Goal: Information Seeking & Learning: Check status

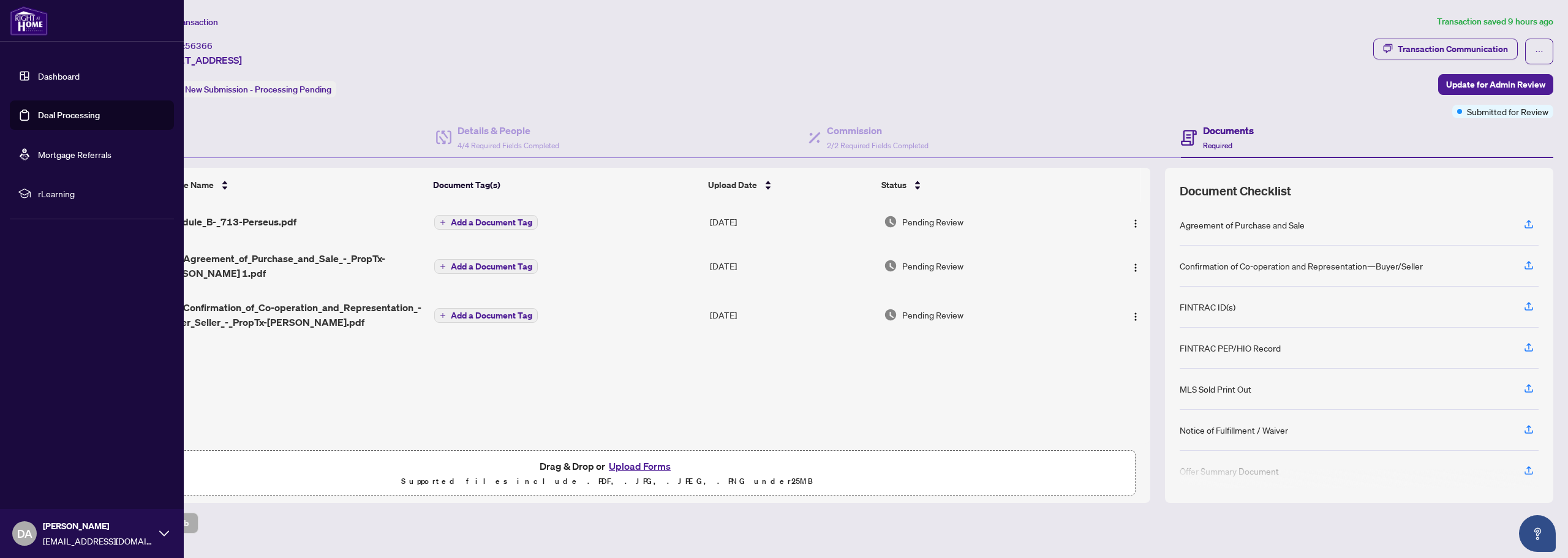
click at [20, 29] on img at bounding box center [29, 20] width 38 height 29
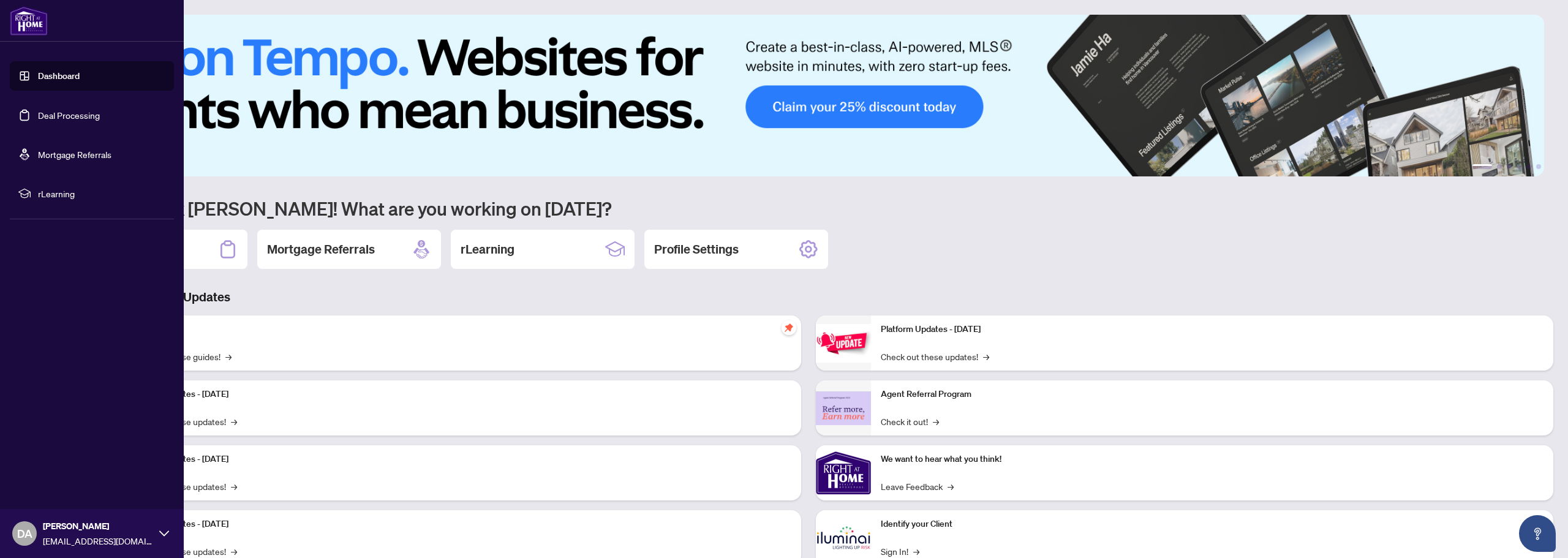
click at [57, 72] on link "Dashboard" at bounding box center [58, 76] width 41 height 11
click at [69, 80] on link "Dashboard" at bounding box center [58, 76] width 41 height 11
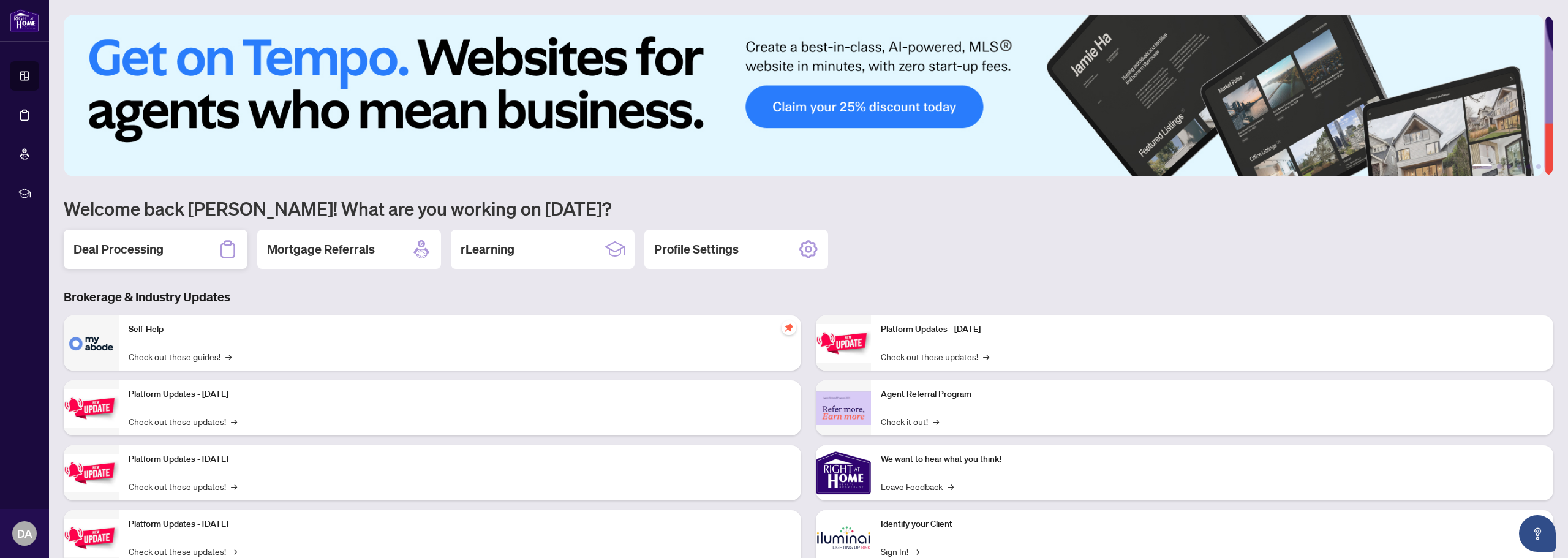
click at [155, 245] on h2 "Deal Processing" at bounding box center [119, 249] width 90 height 17
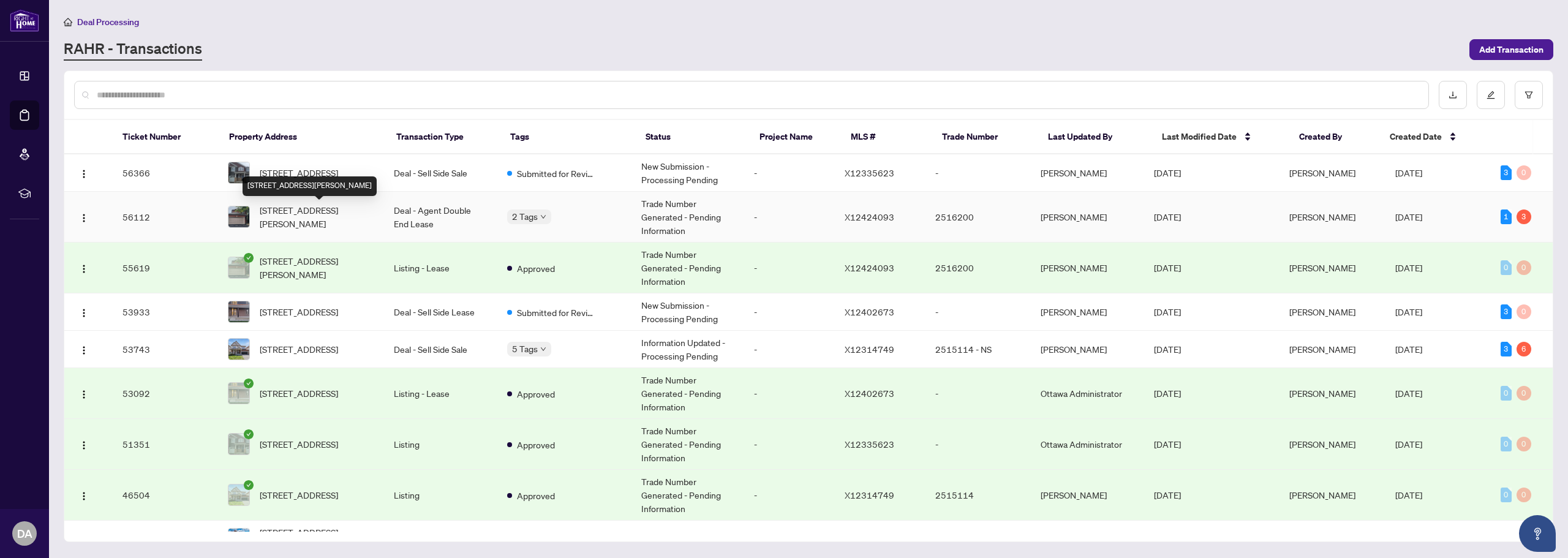
click at [321, 215] on span "[STREET_ADDRESS][PERSON_NAME]" at bounding box center [317, 217] width 114 height 27
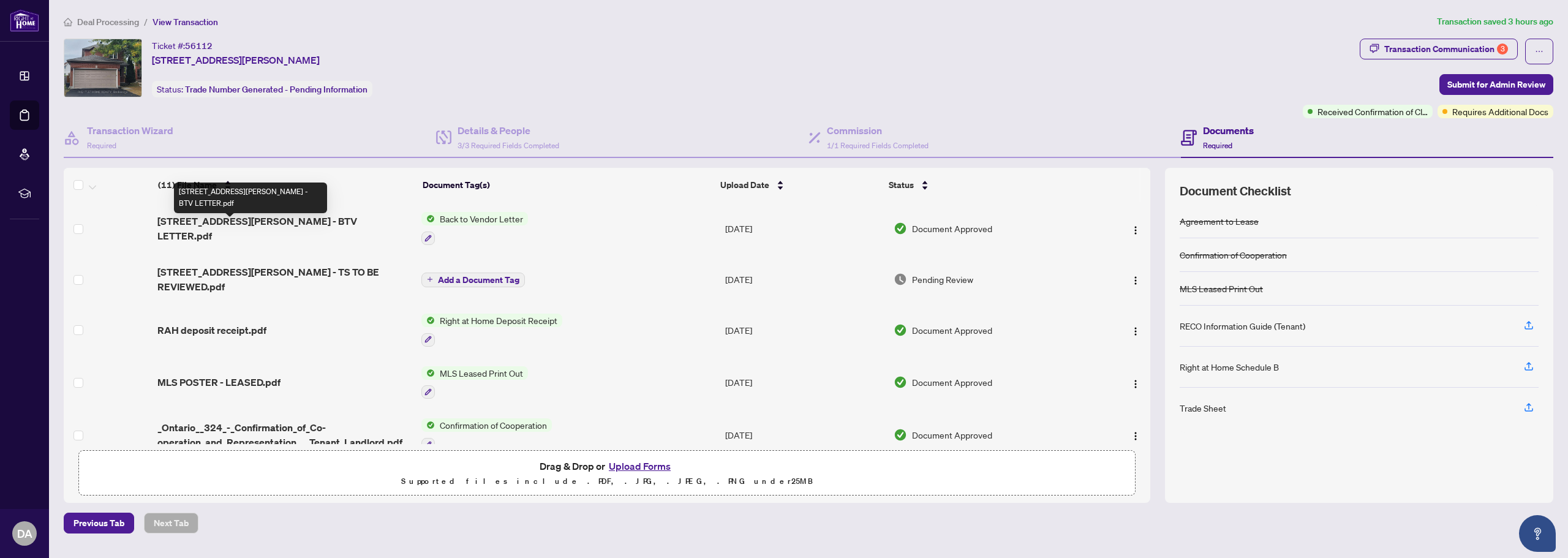
click at [285, 228] on span "[STREET_ADDRESS][PERSON_NAME] - BTV LETTER.pdf" at bounding box center [285, 228] width 254 height 29
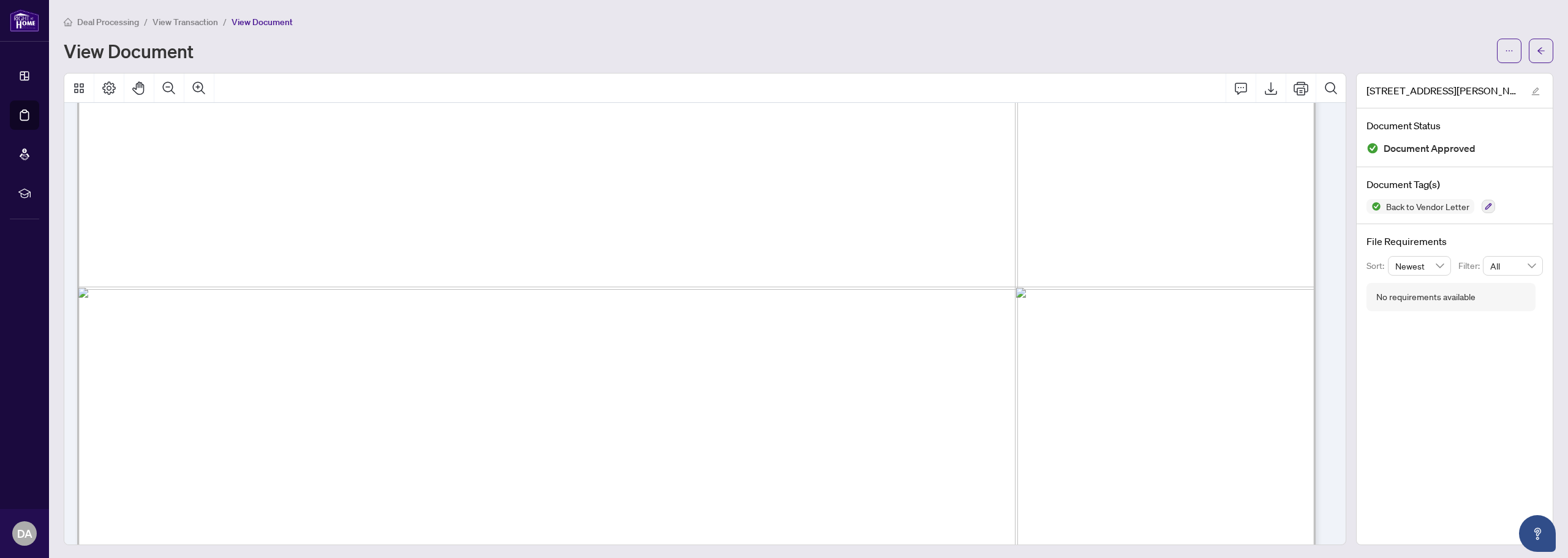
scroll to position [337, 0]
click at [1536, 53] on icon "arrow-left" at bounding box center [1540, 50] width 8 height 8
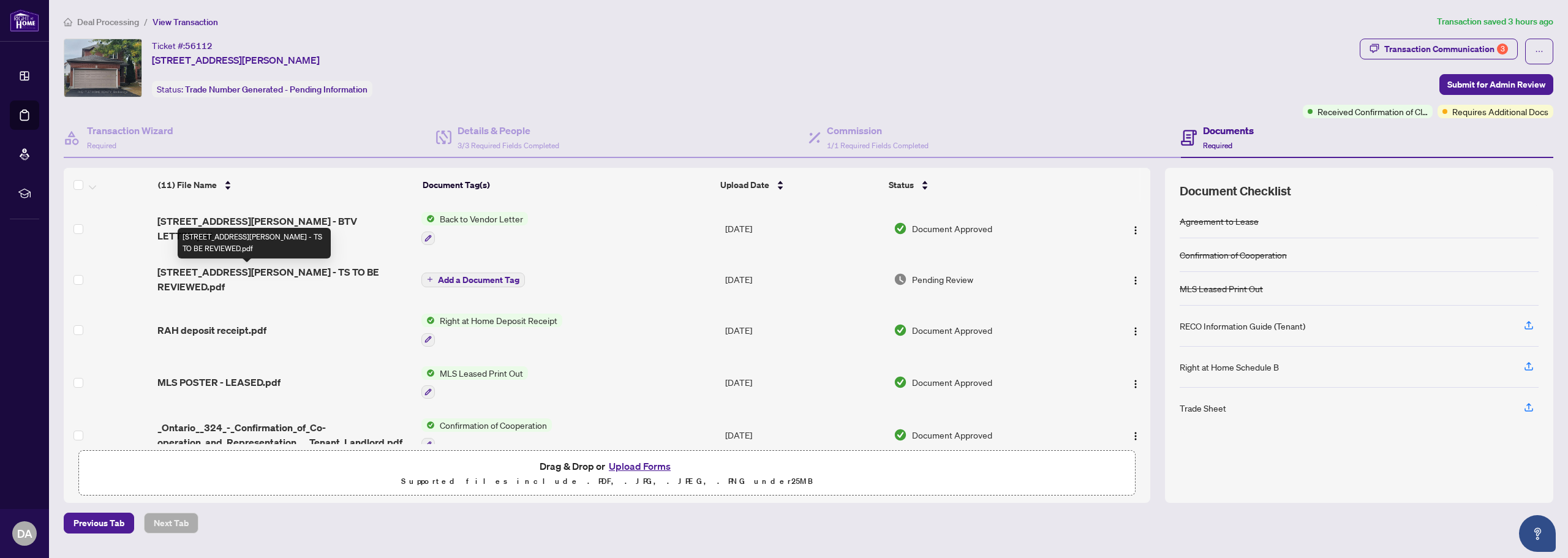
click at [292, 274] on span "[STREET_ADDRESS][PERSON_NAME] - TS TO BE REVIEWED.pdf" at bounding box center [285, 279] width 254 height 29
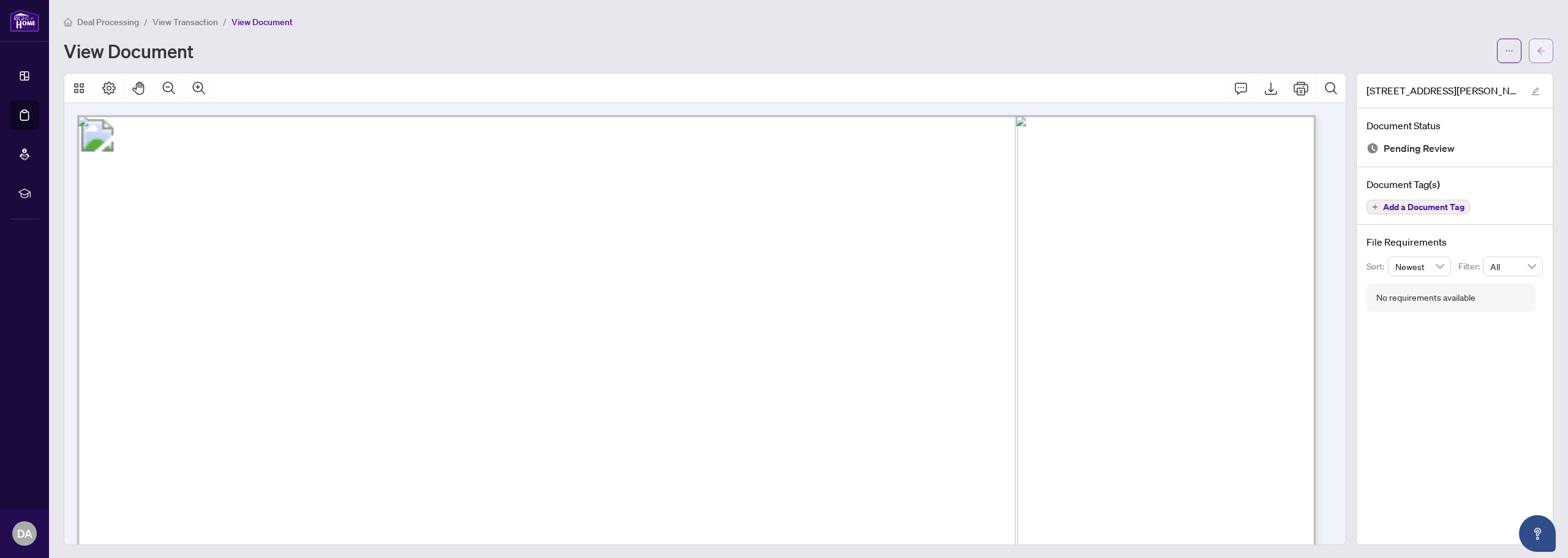
click at [1536, 53] on icon "arrow-left" at bounding box center [1540, 50] width 8 height 8
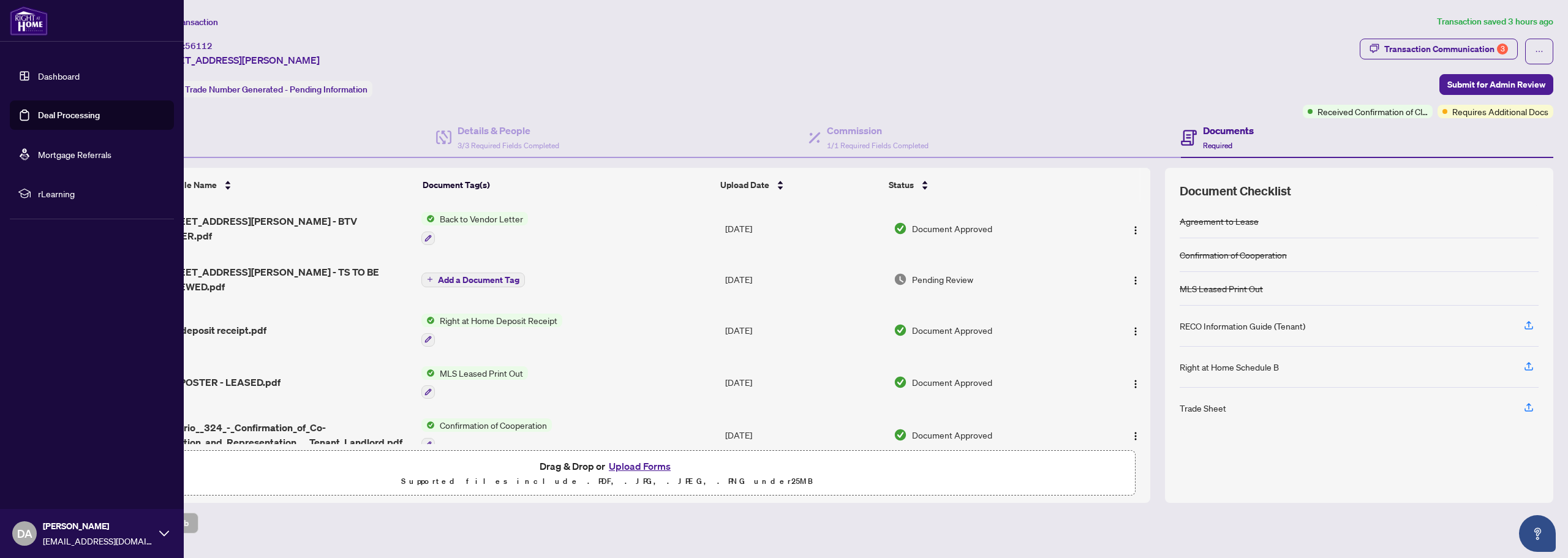
click at [63, 80] on link "Dashboard" at bounding box center [58, 76] width 41 height 11
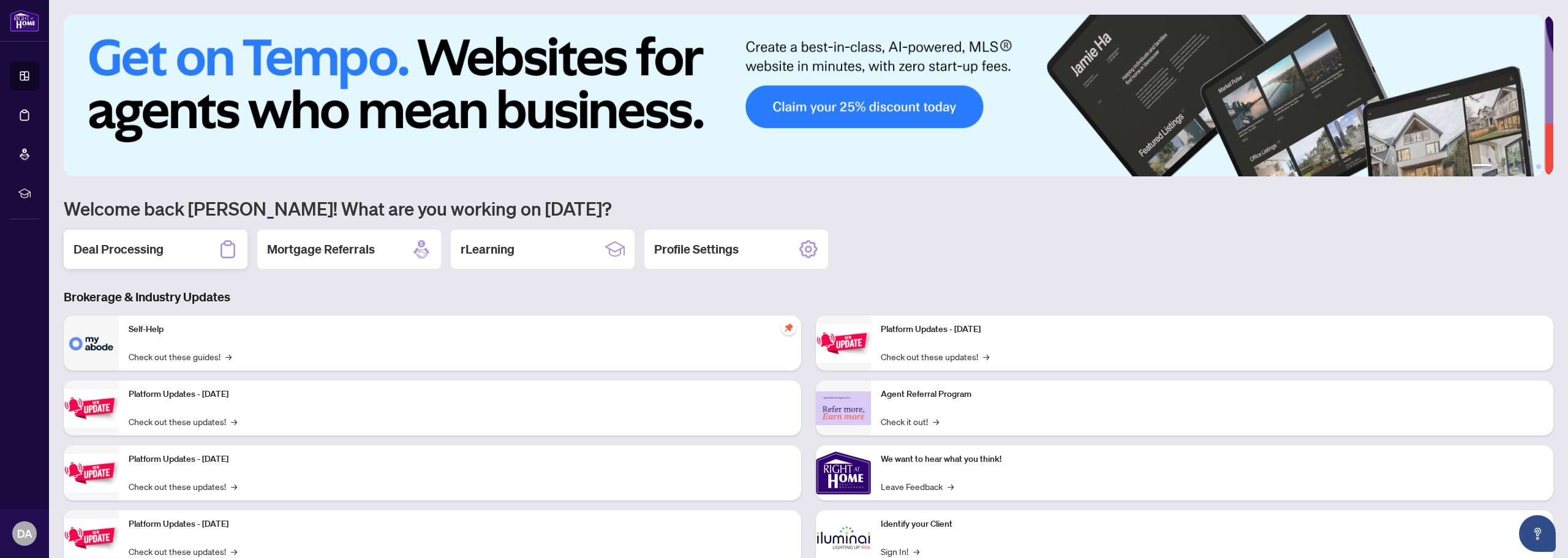
click at [175, 254] on div "Deal Processing" at bounding box center [156, 249] width 184 height 39
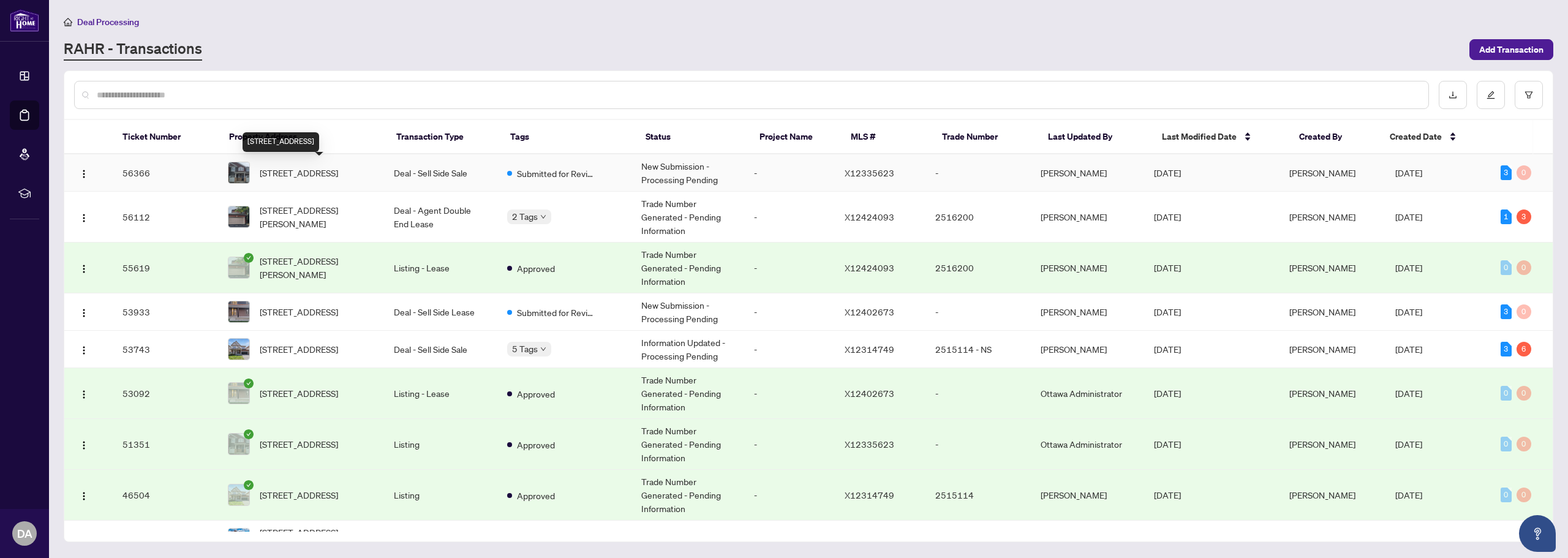
click at [328, 172] on span "[STREET_ADDRESS]" at bounding box center [299, 172] width 78 height 14
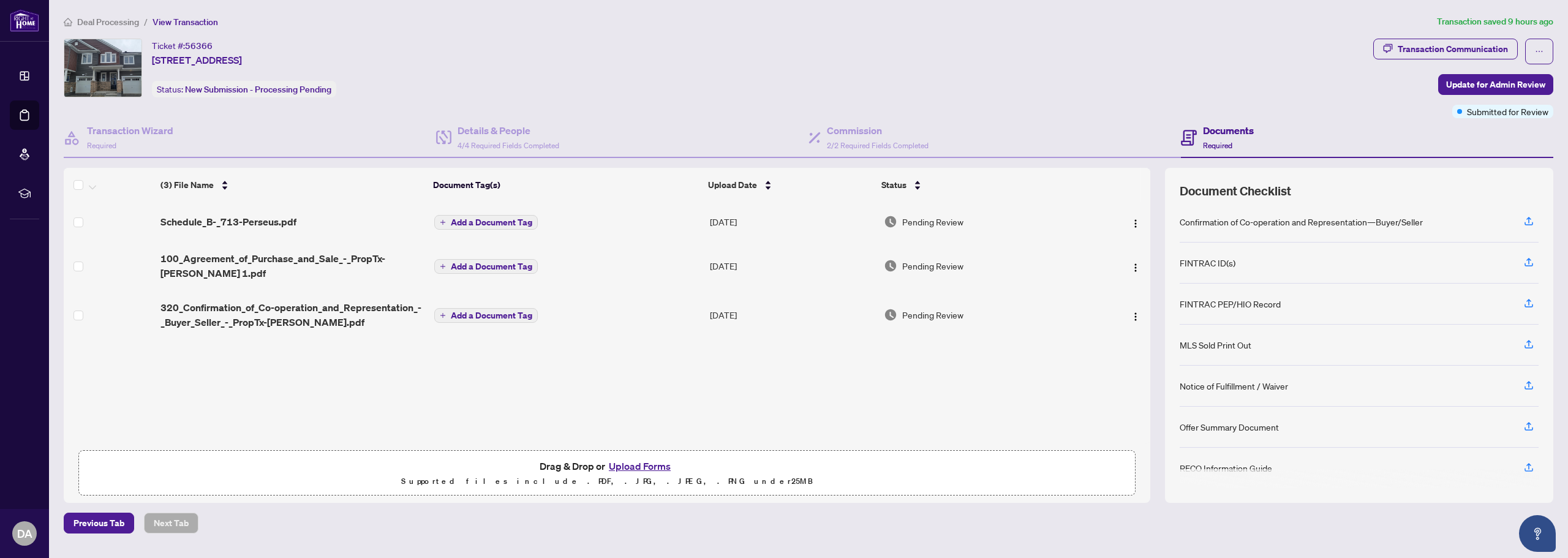
scroll to position [90, 0]
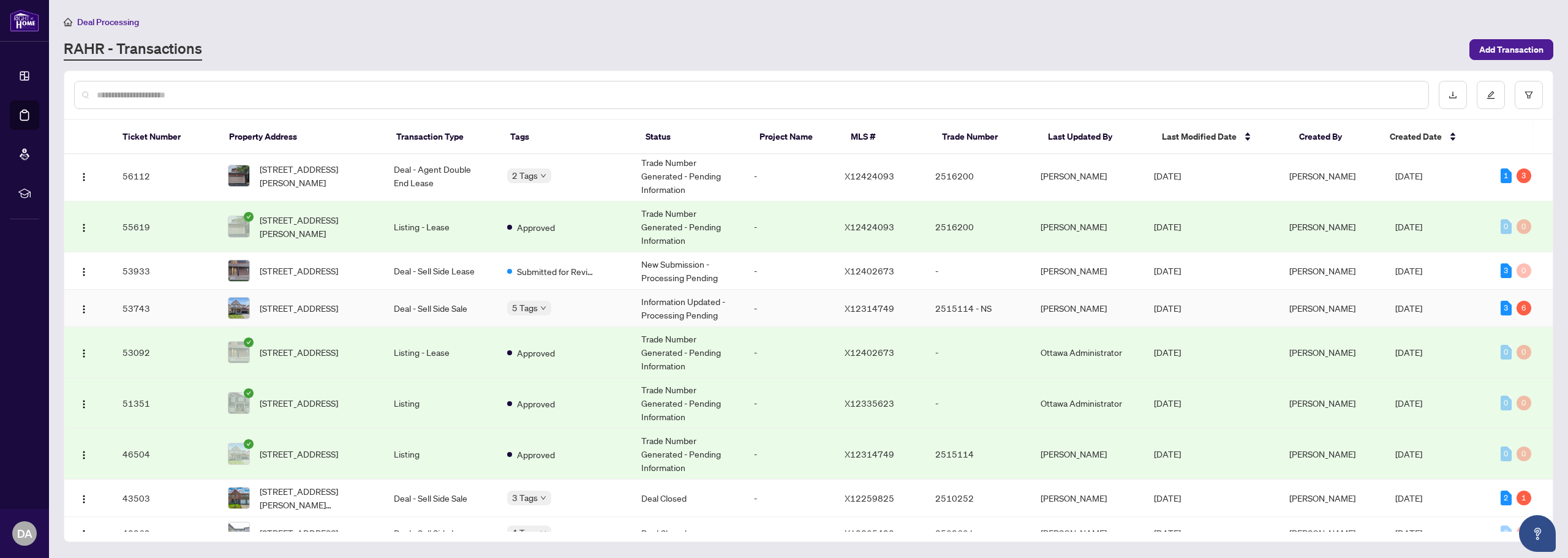
scroll to position [61, 0]
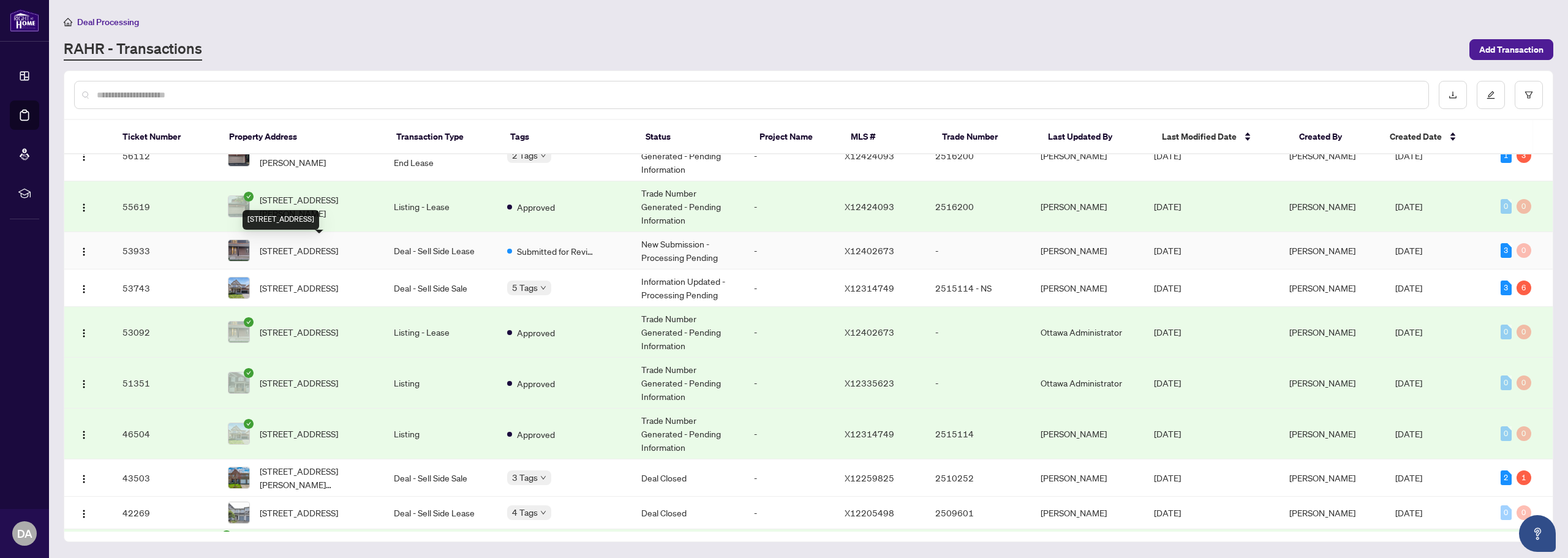
click at [280, 245] on span "[STREET_ADDRESS]" at bounding box center [299, 251] width 78 height 14
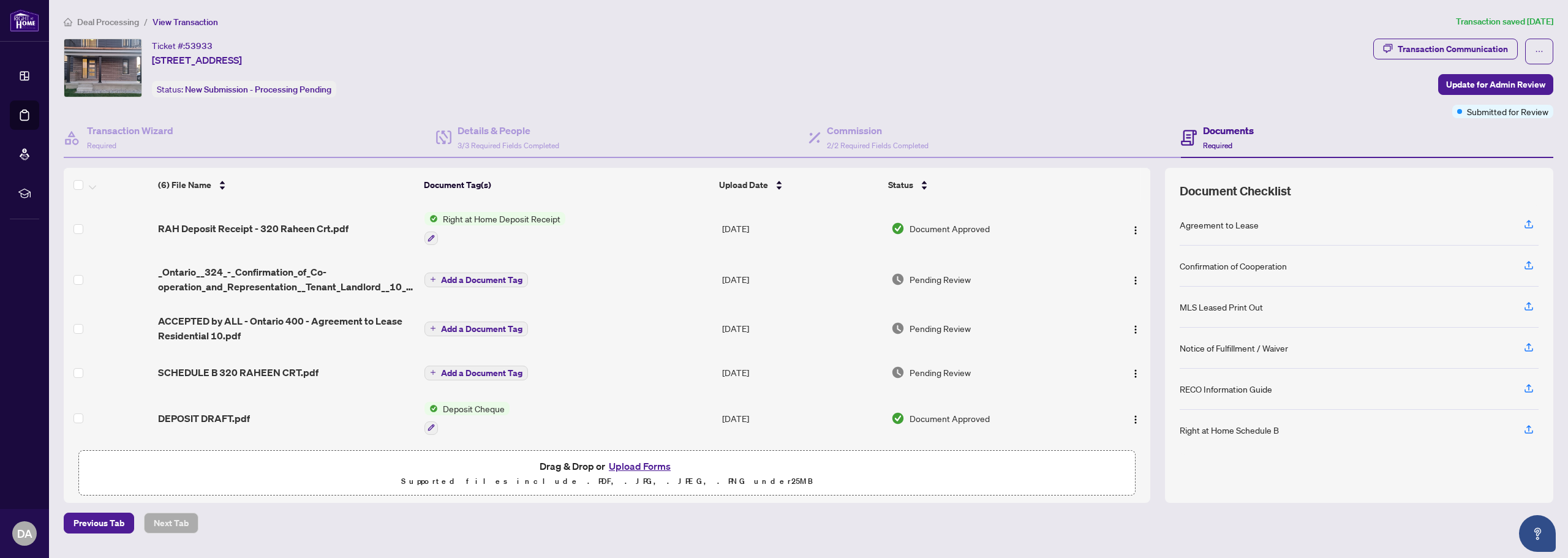
click at [331, 236] on td "RAH Deposit Receipt - 320 Raheen Crt.pdf" at bounding box center [286, 228] width 266 height 53
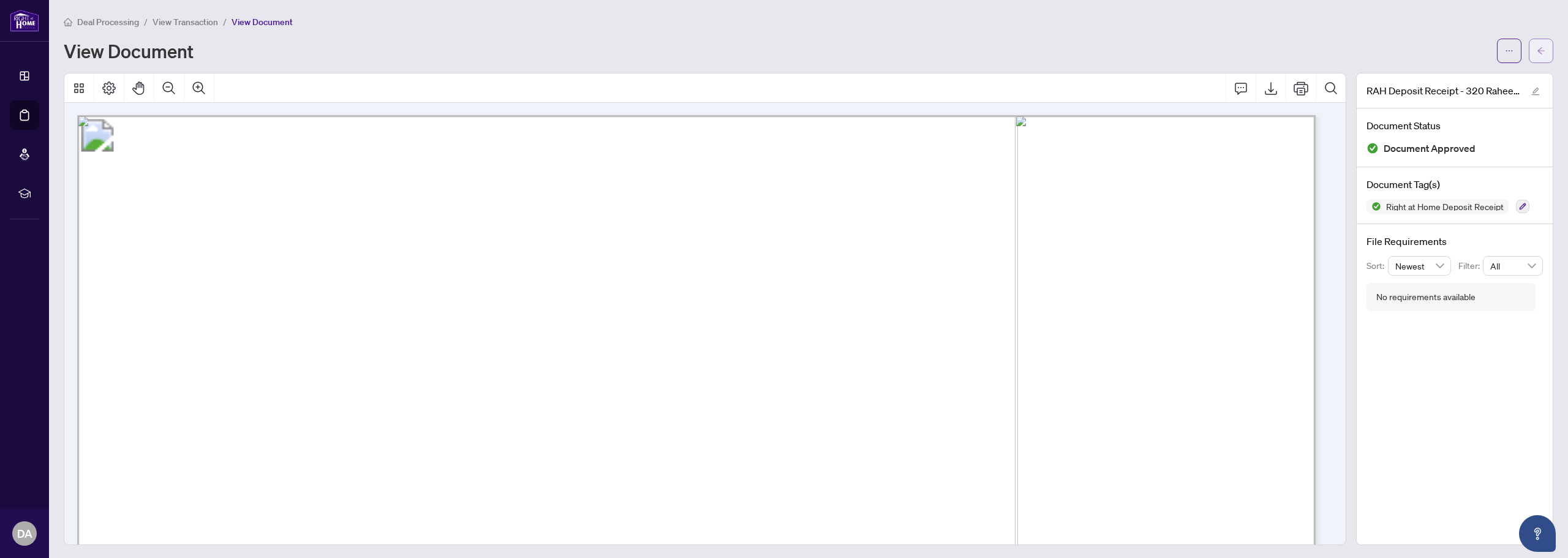
click at [1537, 50] on button "button" at bounding box center [1541, 50] width 25 height 25
